Goal: Information Seeking & Learning: Learn about a topic

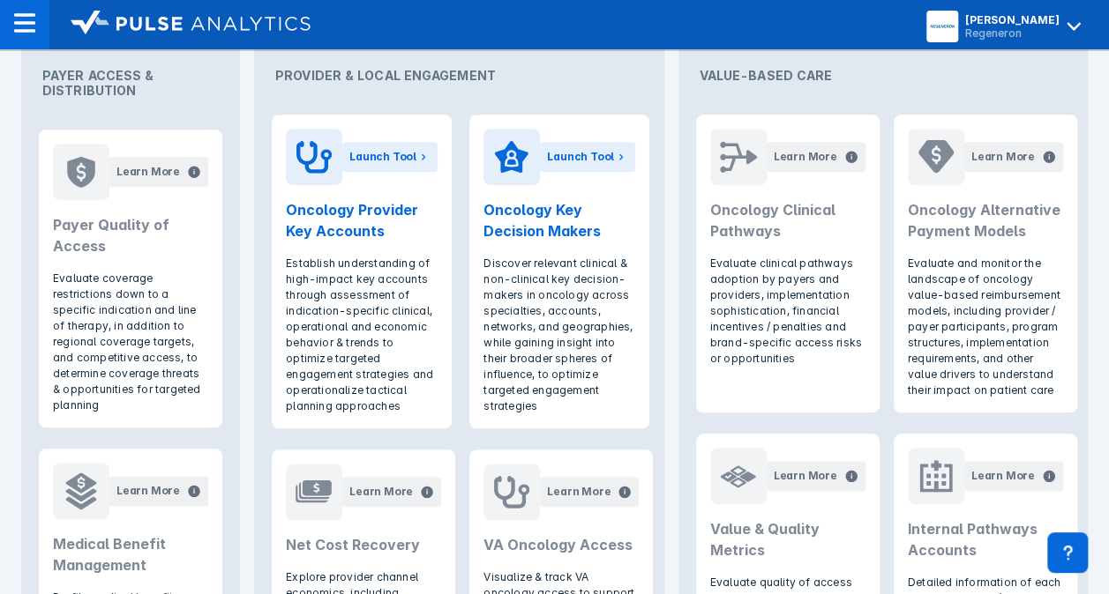
scroll to position [882, 0]
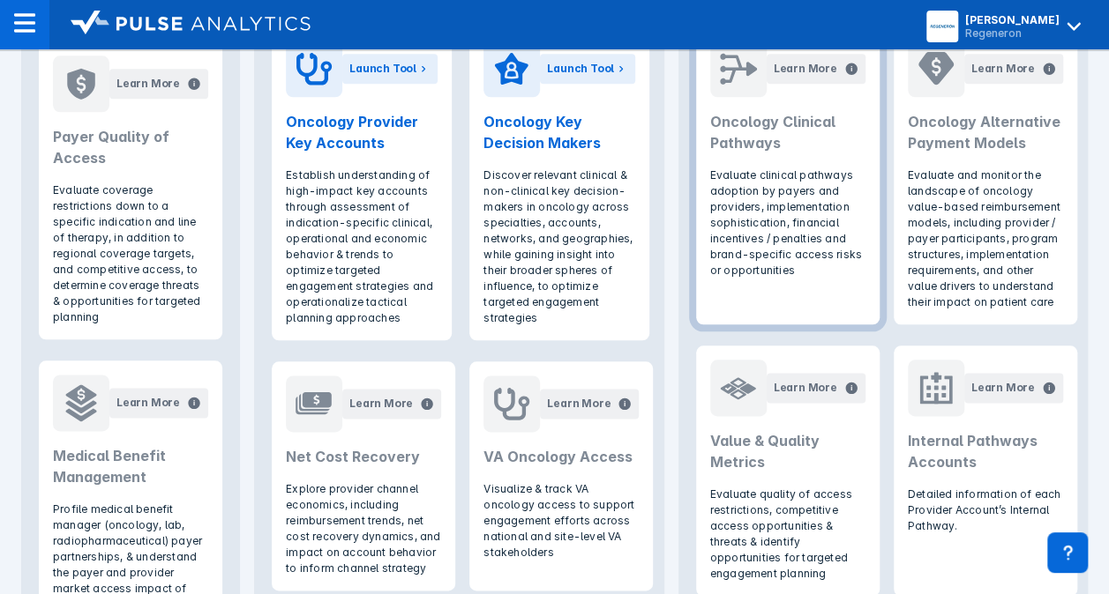
click at [795, 153] on header "Learn More Oncology Clinical Pathways" at bounding box center [787, 96] width 183 height 141
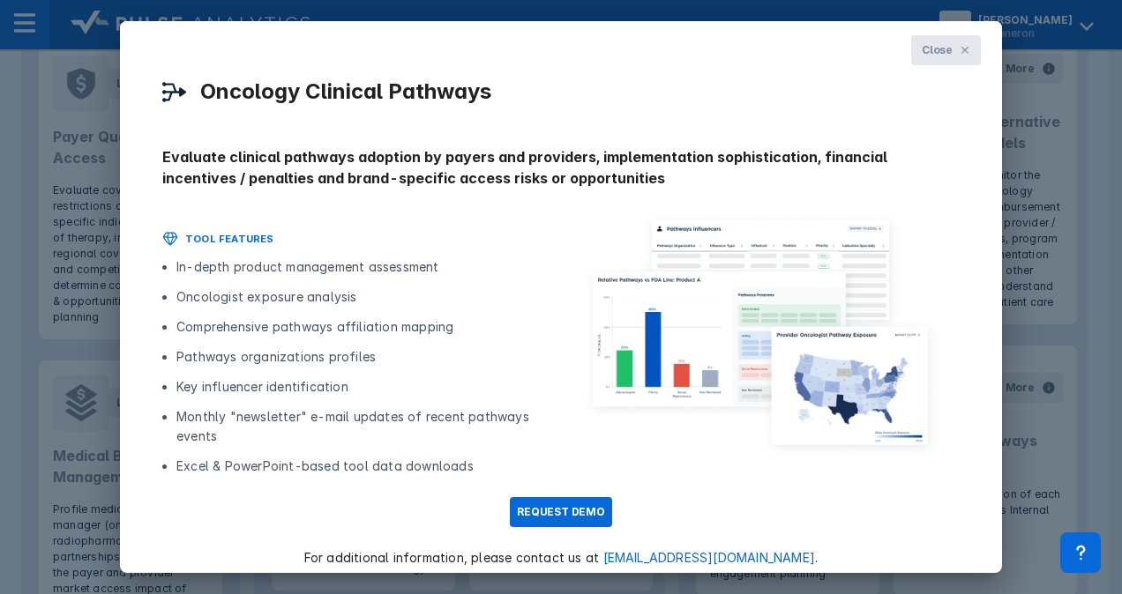
click at [931, 49] on span "Close" at bounding box center [937, 50] width 31 height 16
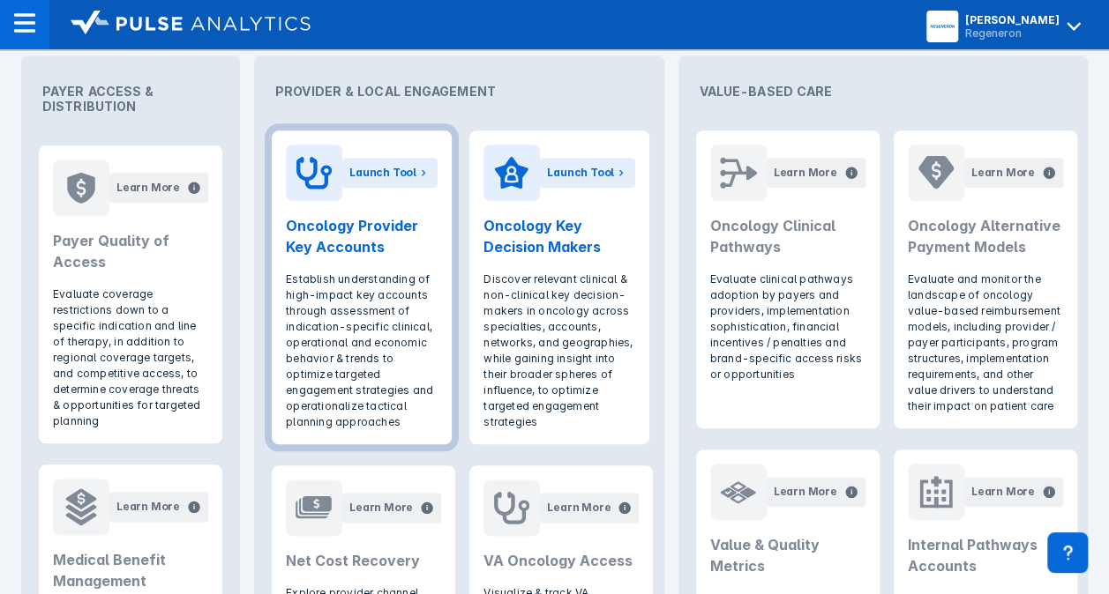
scroll to position [706, 0]
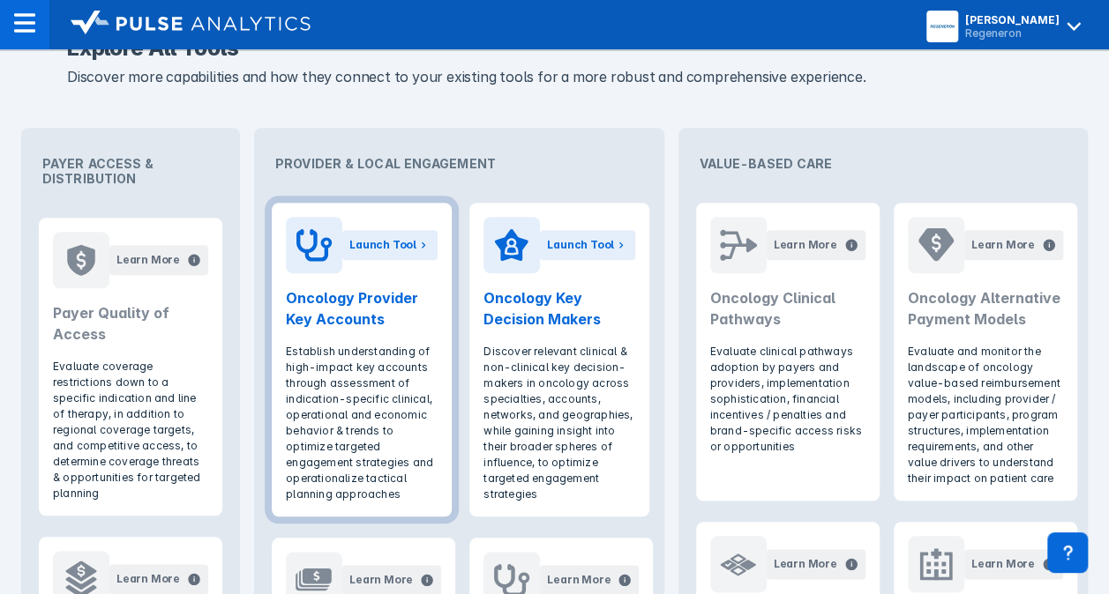
click at [351, 269] on div "Launch Tool" at bounding box center [389, 245] width 95 height 56
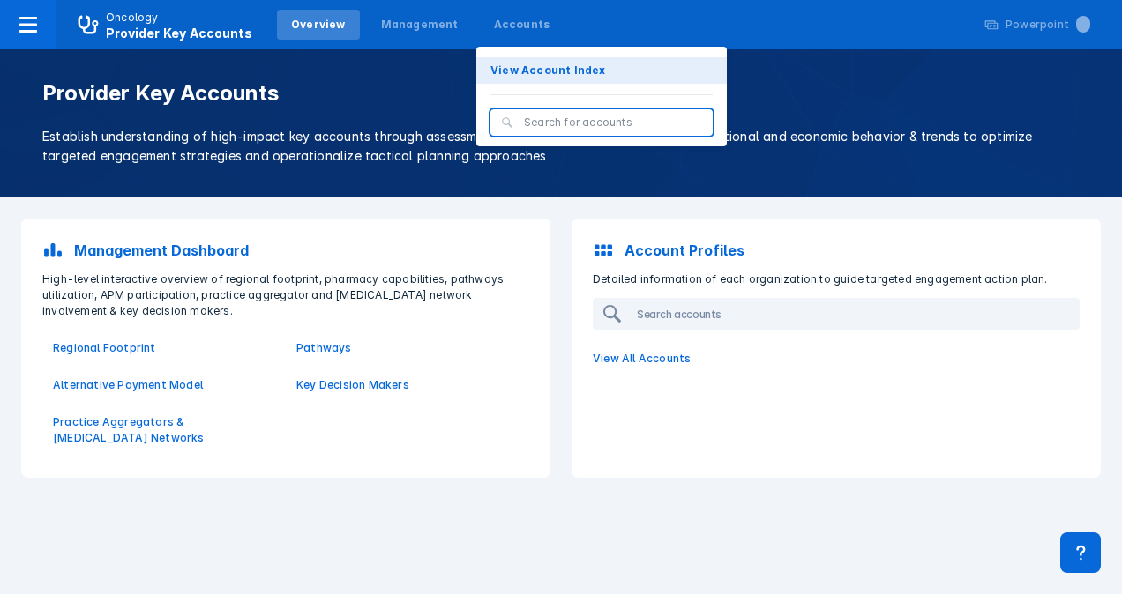
click at [508, 72] on p "View Account Index" at bounding box center [548, 71] width 116 height 16
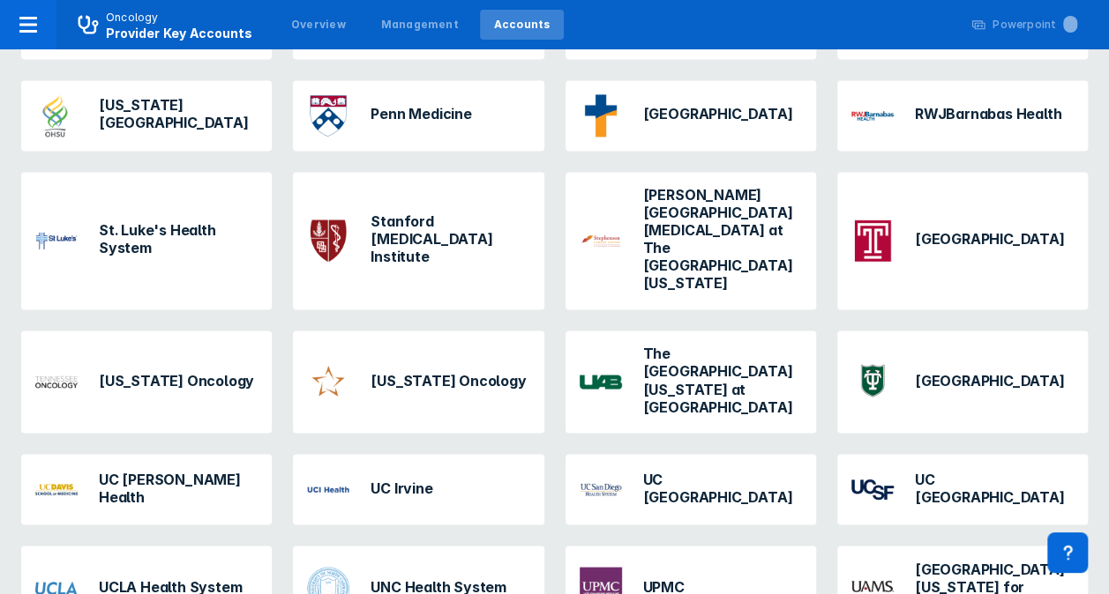
scroll to position [1283, 0]
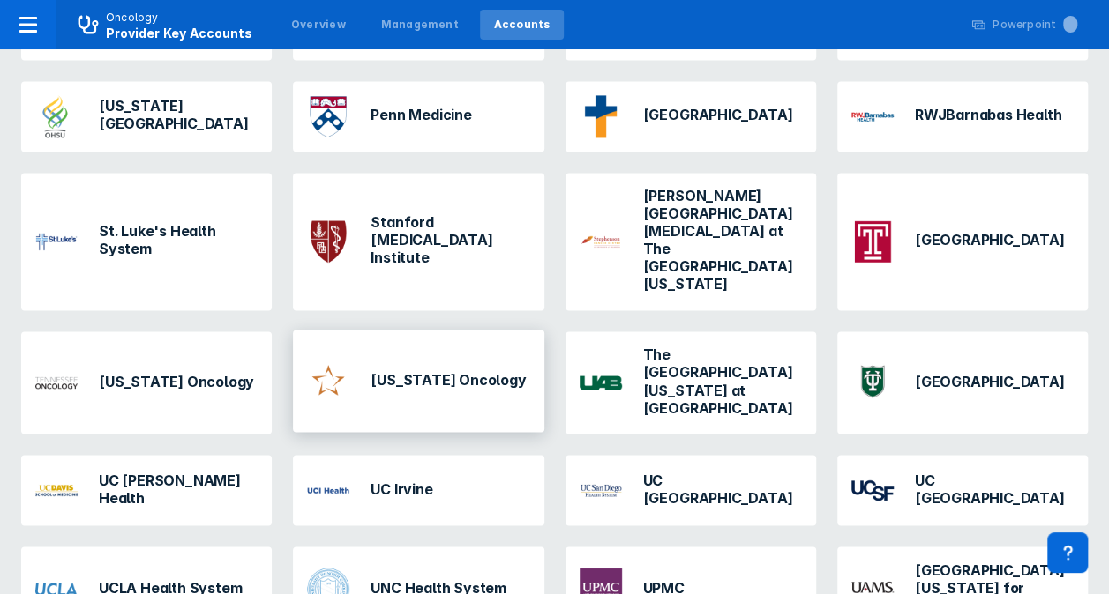
click at [405, 370] on h3 "[US_STATE] Oncology" at bounding box center [447, 379] width 155 height 18
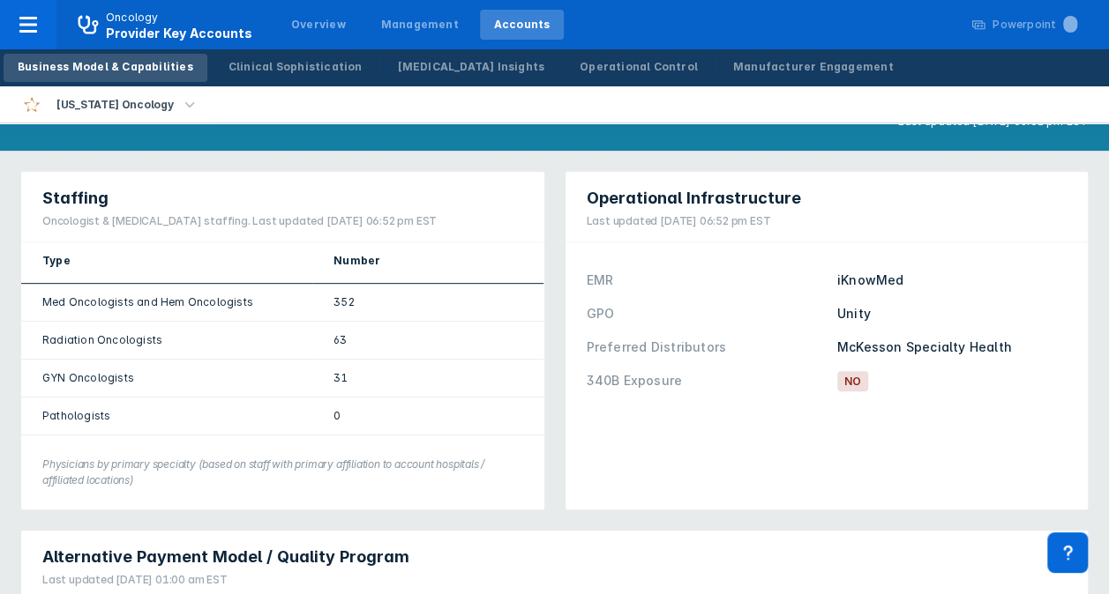
scroll to position [265, 0]
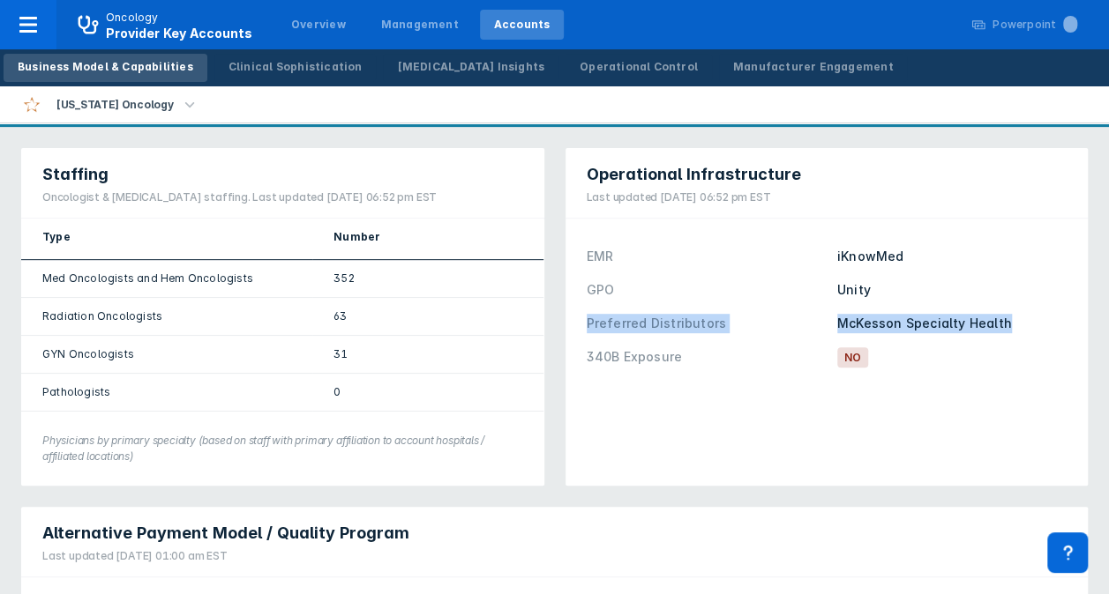
drag, startPoint x: 1004, startPoint y: 265, endPoint x: 584, endPoint y: 270, distance: 419.8
click at [584, 270] on div "EMR iKnowMed GPO Unity Preferred Distributors [PERSON_NAME] Specialty Health 34…" at bounding box center [827, 306] width 502 height 155
copy div "Preferred Distributors [PERSON_NAME] Specialty Health"
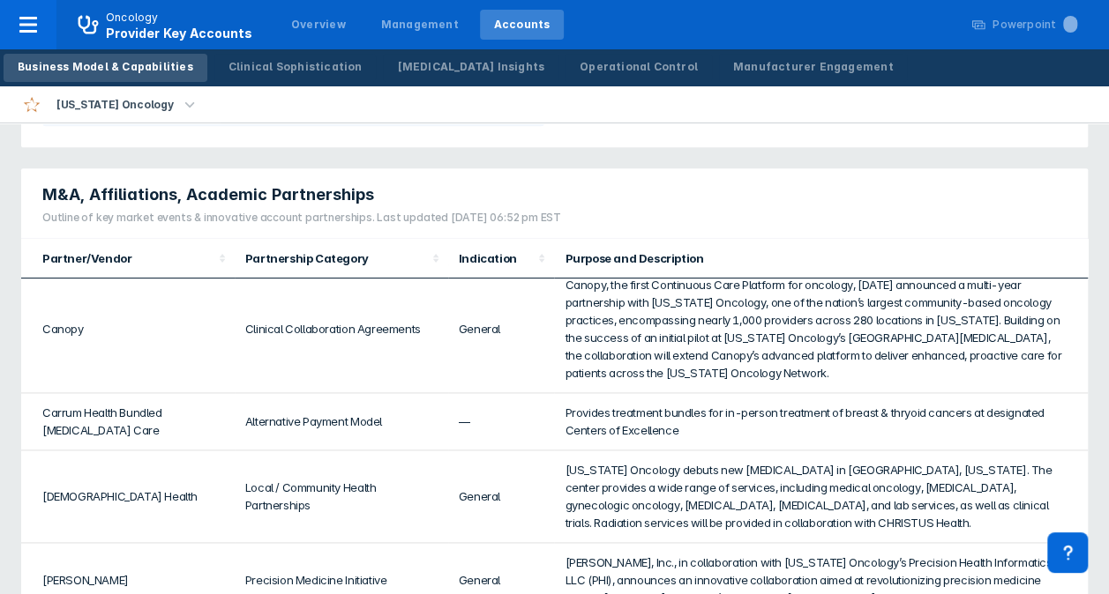
scroll to position [176, 0]
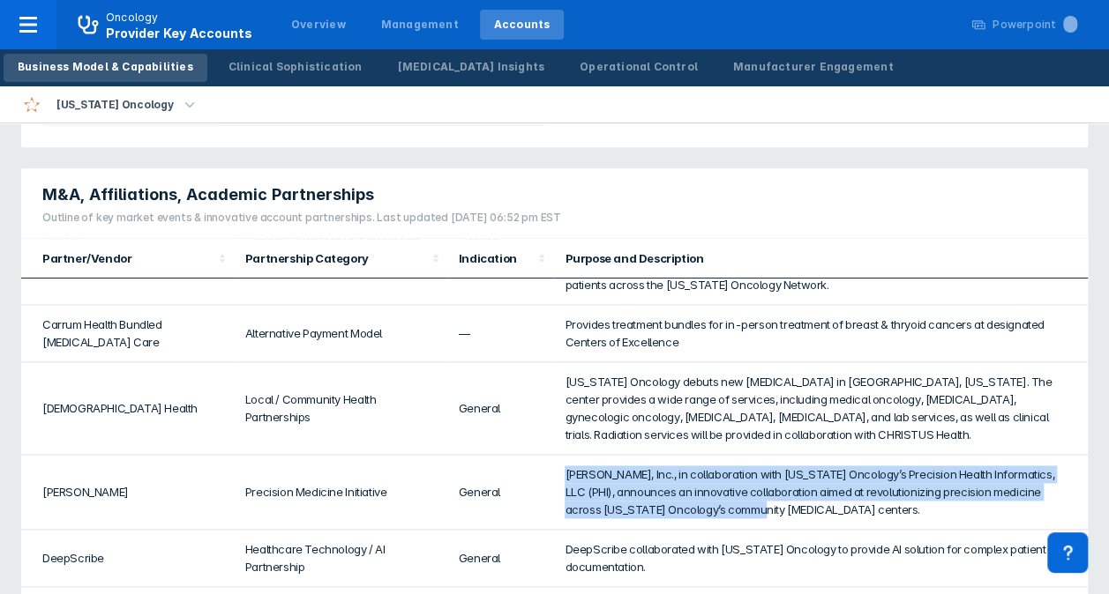
drag, startPoint x: 752, startPoint y: 446, endPoint x: 554, endPoint y: 404, distance: 202.9
click at [554, 455] on td "[PERSON_NAME], Inc., in collaboration with [US_STATE] Oncology’s Precision Heal…" at bounding box center [821, 492] width 534 height 75
copy td "[PERSON_NAME], Inc., in collaboration with [US_STATE] Oncology’s Precision Heal…"
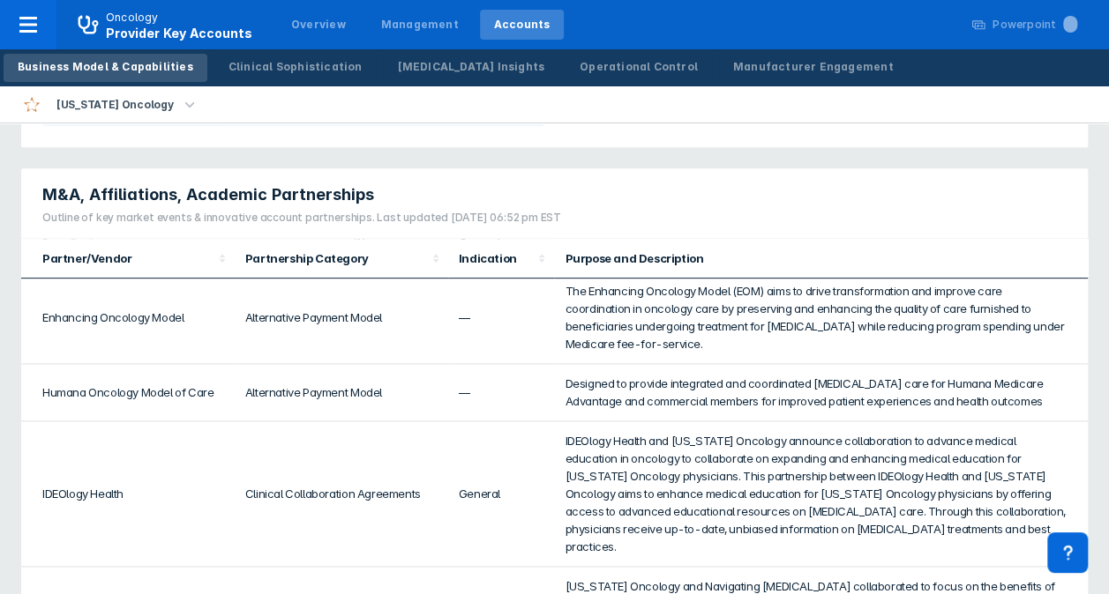
scroll to position [0, 0]
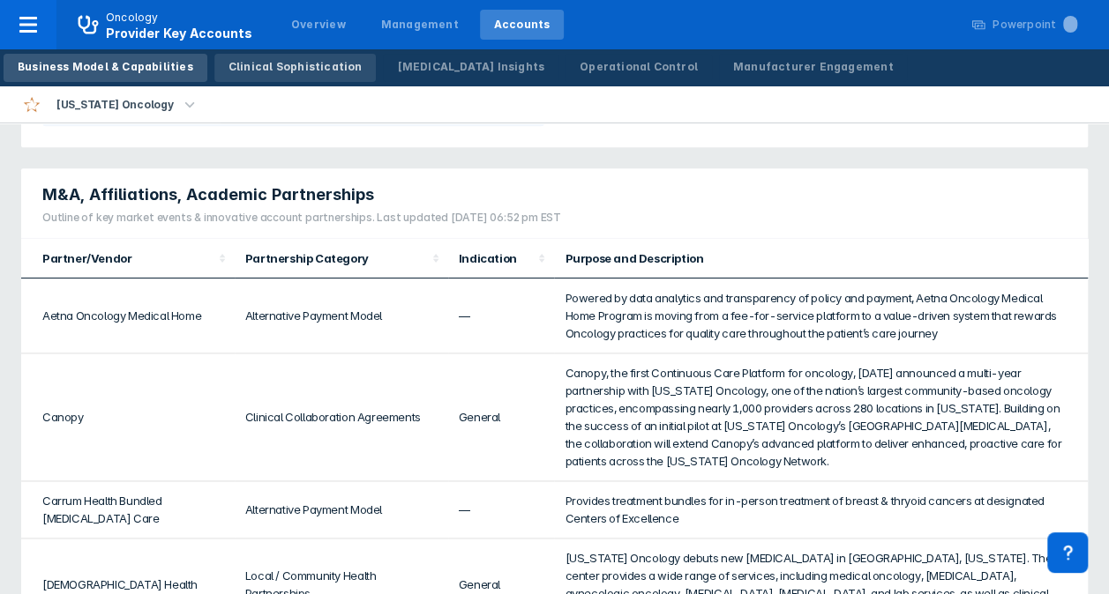
click at [261, 69] on div "Clinical Sophistication" at bounding box center [295, 67] width 134 height 16
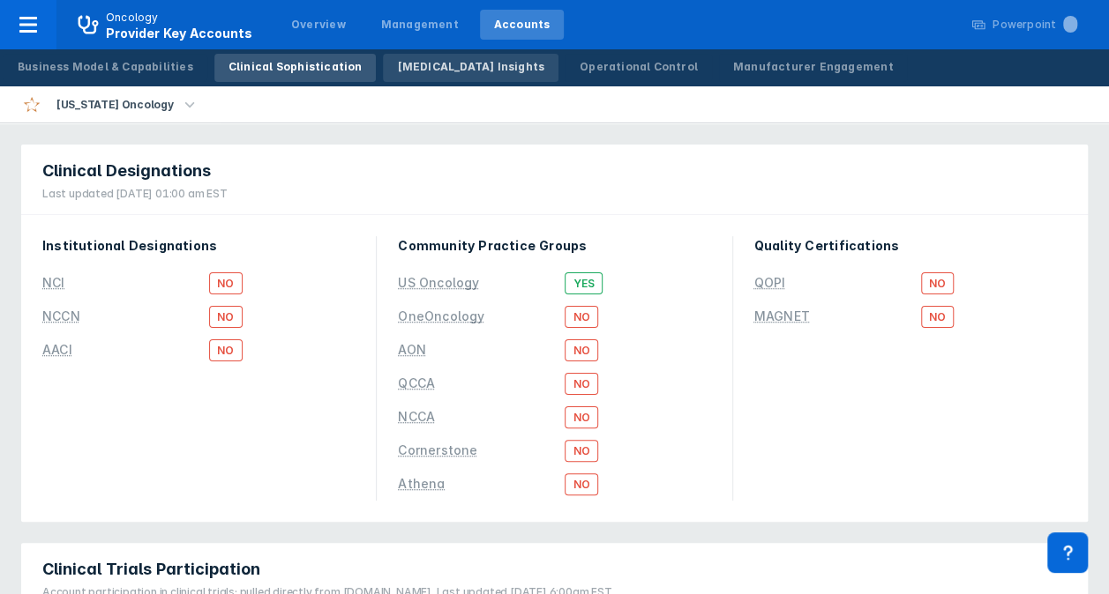
click at [452, 65] on div "[MEDICAL_DATA] Insights" at bounding box center [470, 67] width 147 height 16
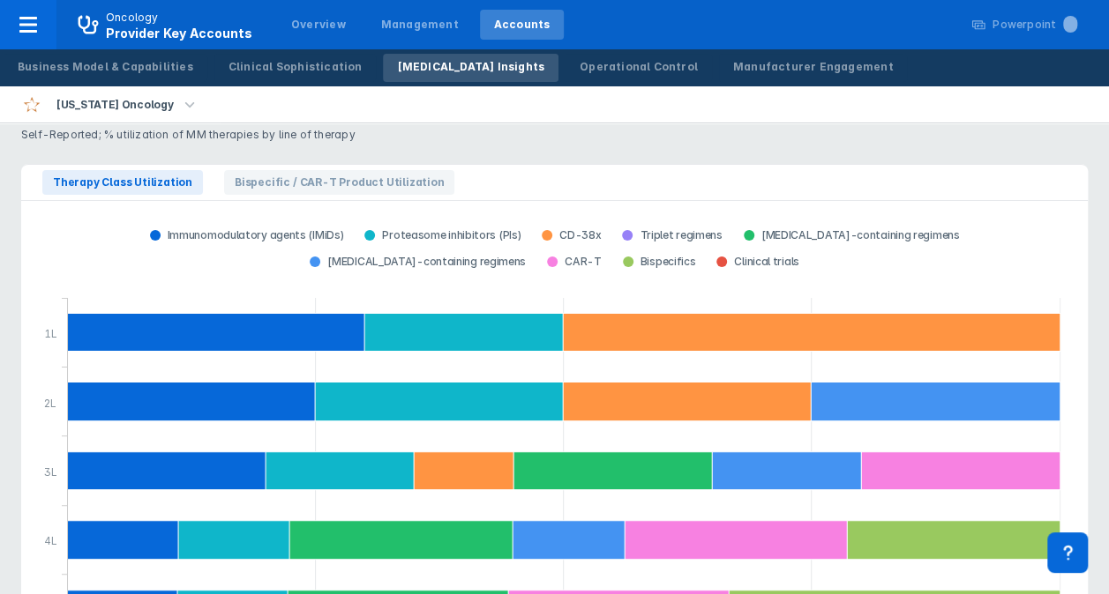
scroll to position [3351, 0]
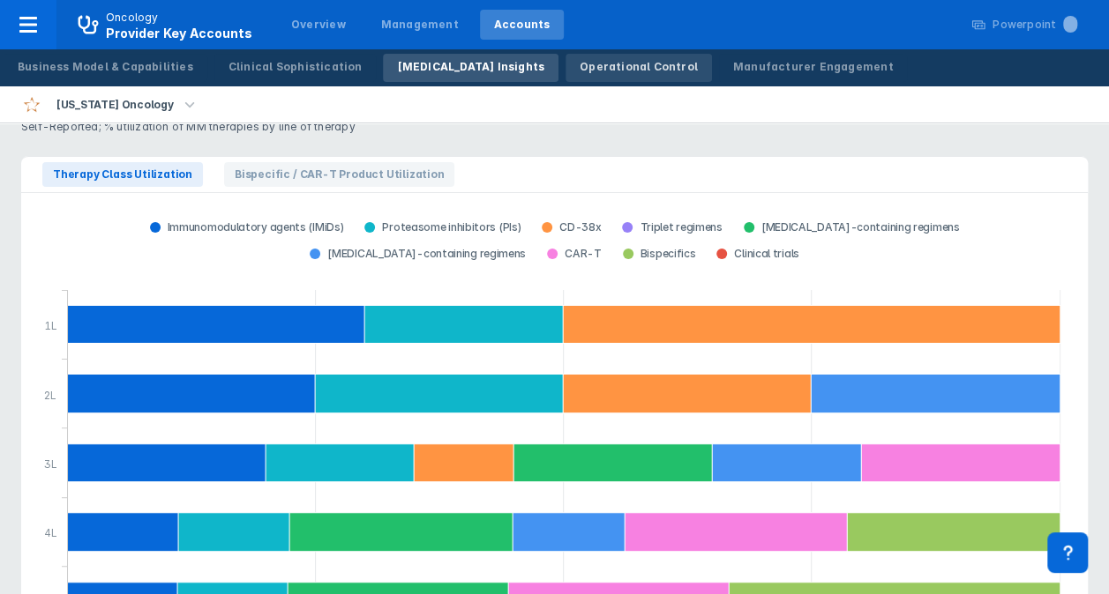
click at [589, 64] on div "Operational Control" at bounding box center [638, 67] width 118 height 16
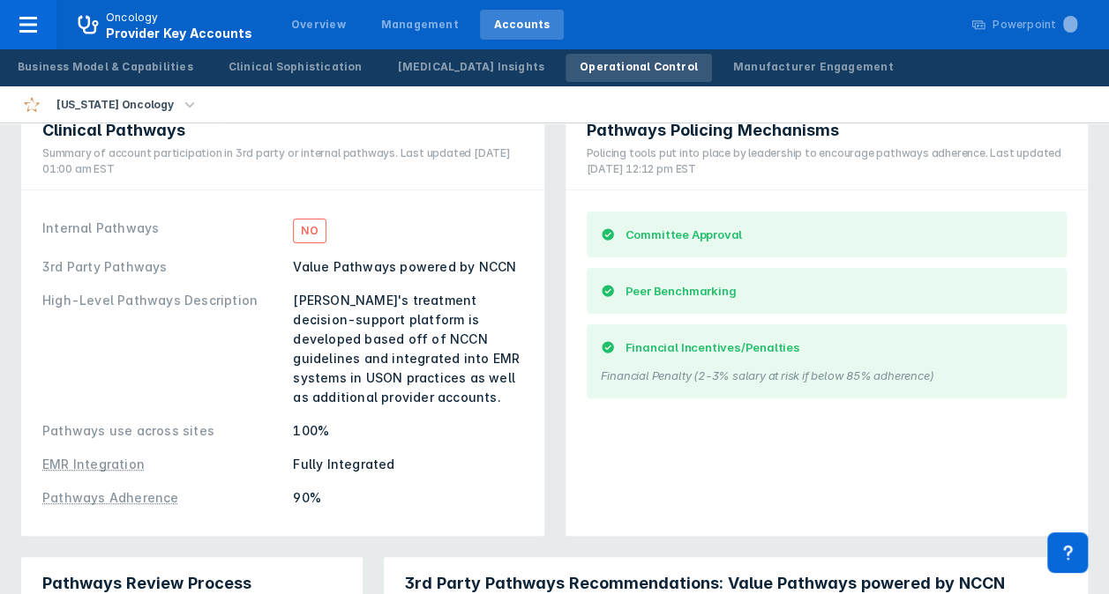
scroll to position [32, 0]
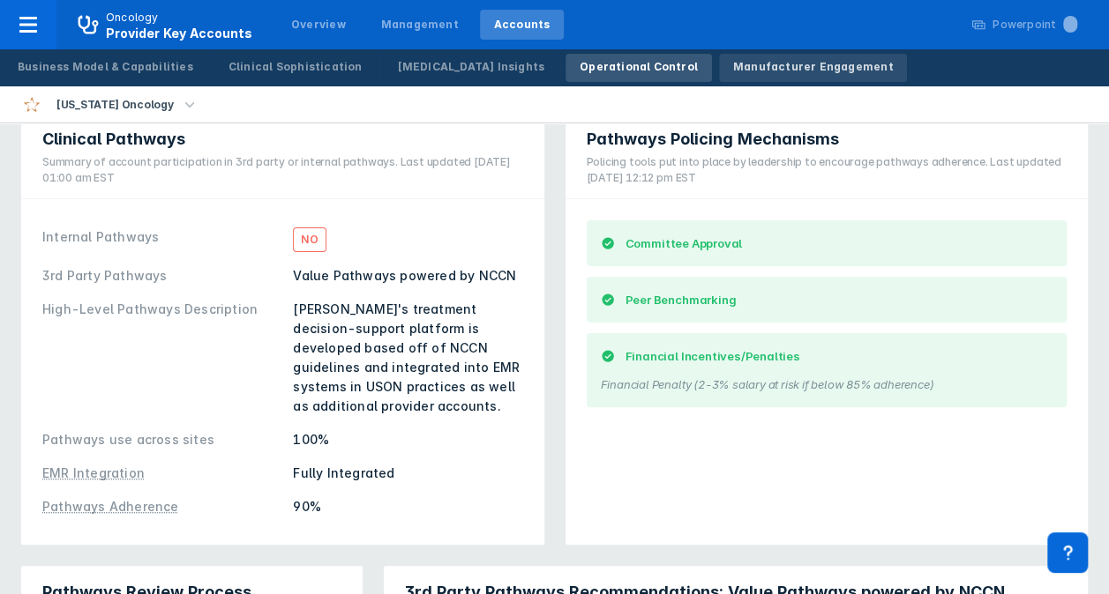
click at [741, 71] on div "Manufacturer Engagement" at bounding box center [813, 67] width 161 height 16
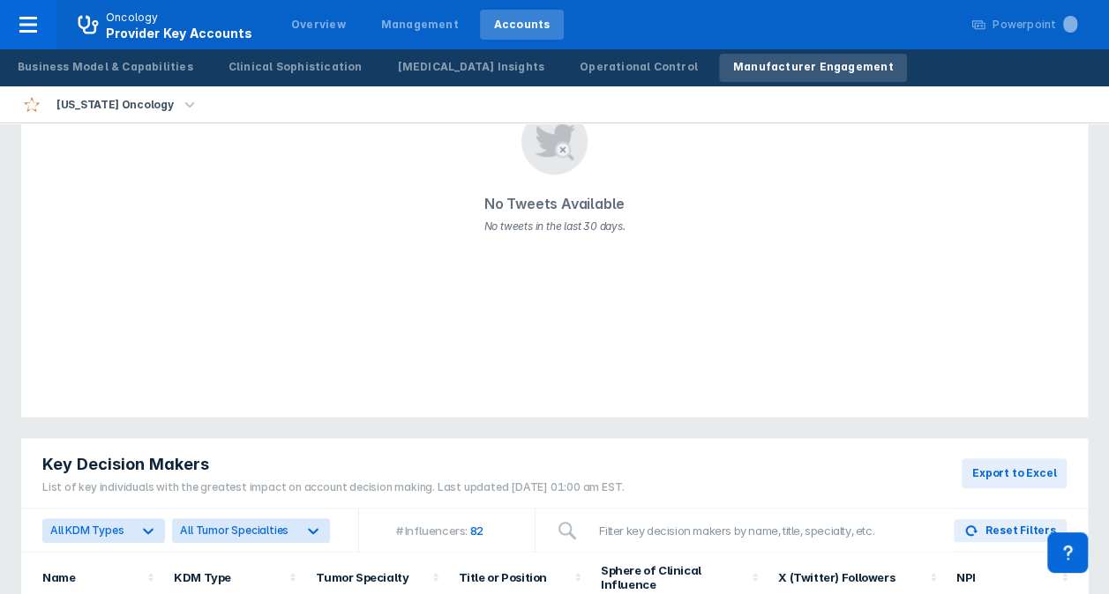
scroll to position [908, 0]
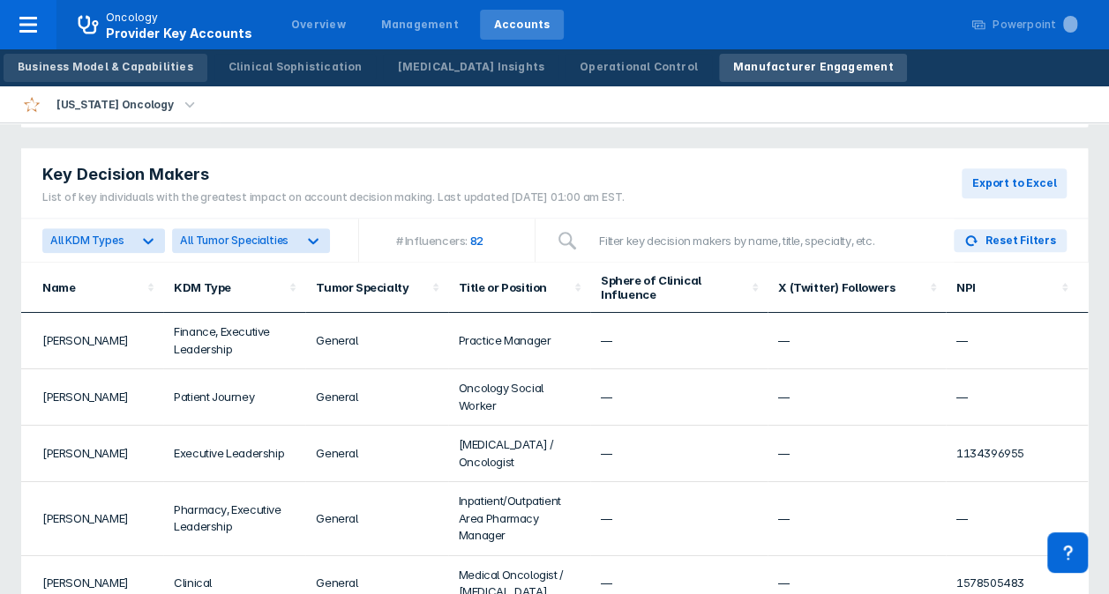
click at [141, 64] on div "Business Model & Capabilities" at bounding box center [106, 67] width 176 height 16
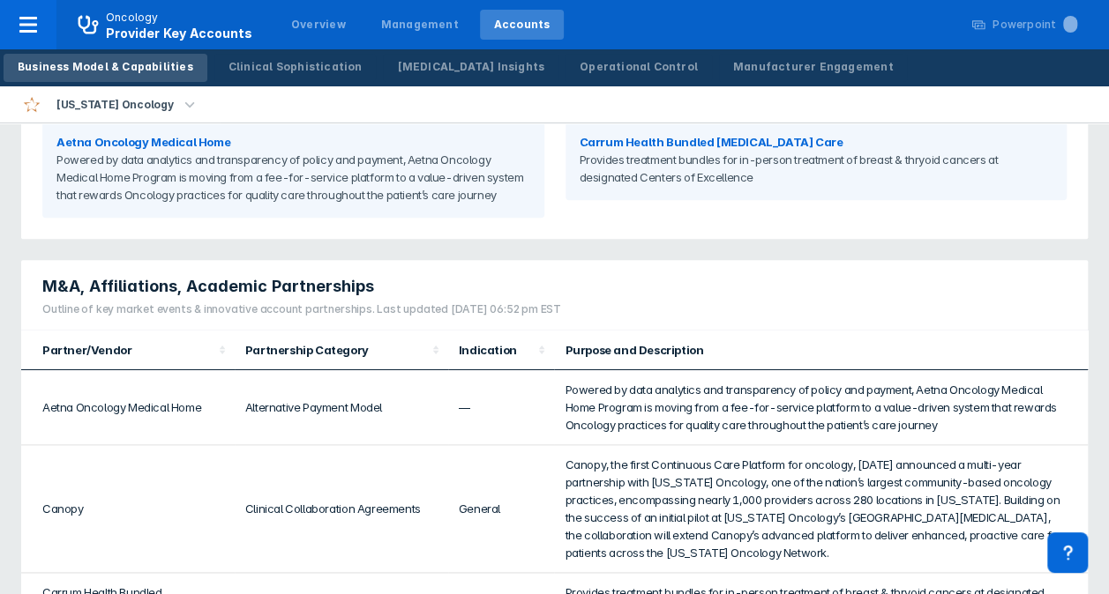
scroll to position [1072, 0]
